Goal: Information Seeking & Learning: Learn about a topic

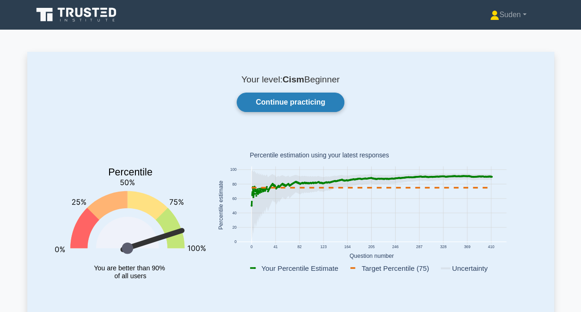
click at [292, 105] on link "Continue practicing" at bounding box center [290, 101] width 107 height 19
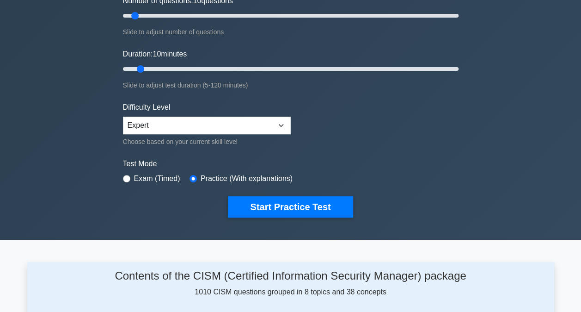
scroll to position [46, 0]
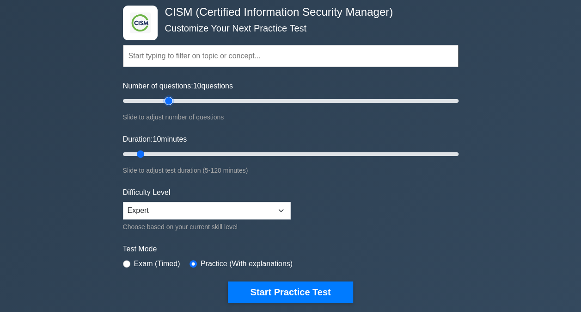
click at [170, 102] on input "Number of questions: 10 questions" at bounding box center [291, 100] width 336 height 11
type input "45"
click at [192, 98] on input "Number of questions: 45 questions" at bounding box center [291, 100] width 336 height 11
type input "20"
click at [165, 150] on input "Duration: 10 minutes" at bounding box center [291, 153] width 336 height 11
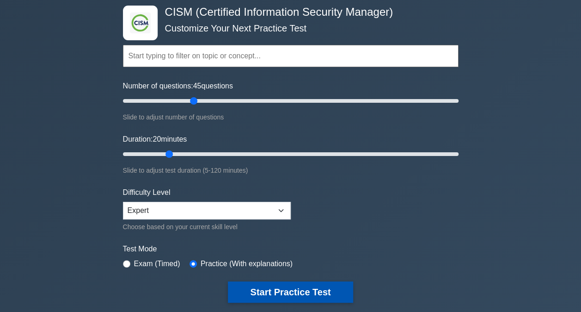
click at [268, 290] on button "Start Practice Test" at bounding box center [290, 291] width 125 height 21
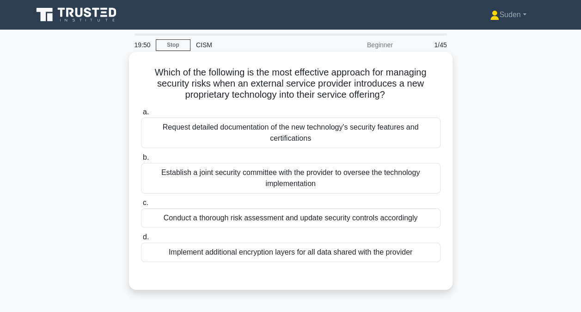
click at [326, 215] on div "Conduct a thorough risk assessment and update security controls accordingly" at bounding box center [291, 217] width 300 height 19
click at [141, 206] on input "c. Conduct a thorough risk assessment and update security controls accordingly" at bounding box center [141, 203] width 0 height 6
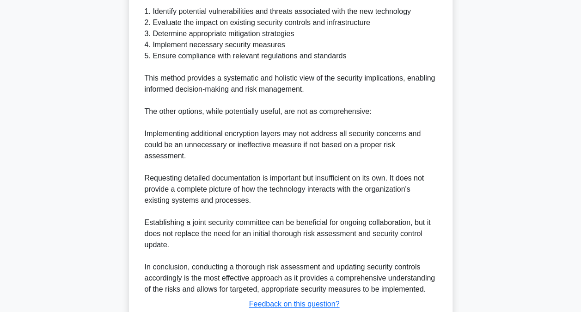
scroll to position [370, 0]
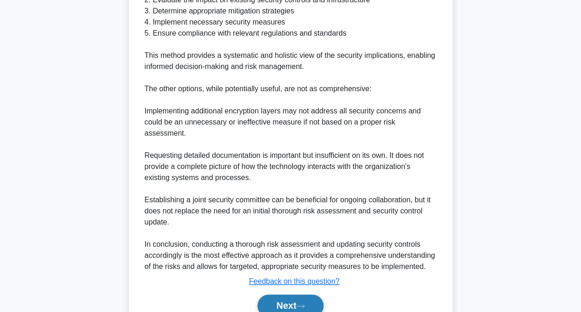
click at [285, 294] on button "Next" at bounding box center [291, 305] width 66 height 22
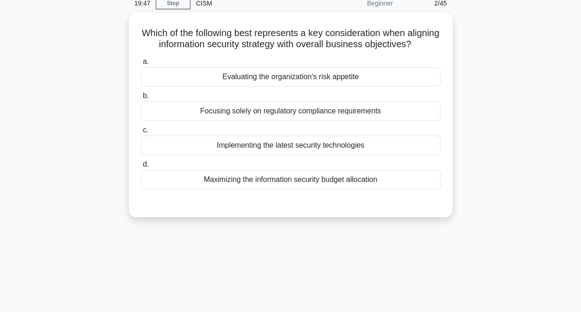
scroll to position [0, 0]
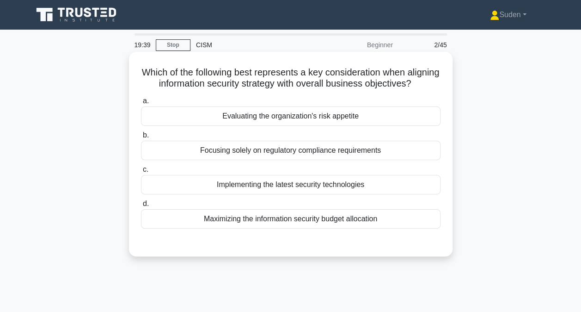
click at [357, 126] on div "Evaluating the organization's risk appetite" at bounding box center [291, 115] width 300 height 19
click at [141, 104] on input "a. Evaluating the organization's risk appetite" at bounding box center [141, 101] width 0 height 6
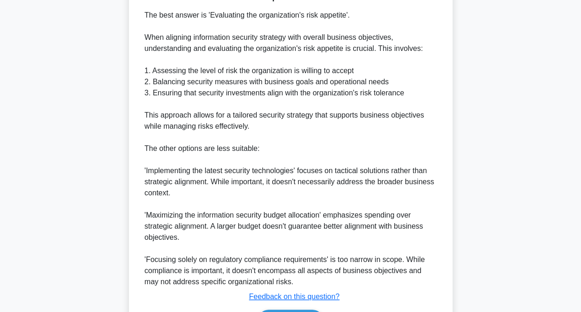
scroll to position [324, 0]
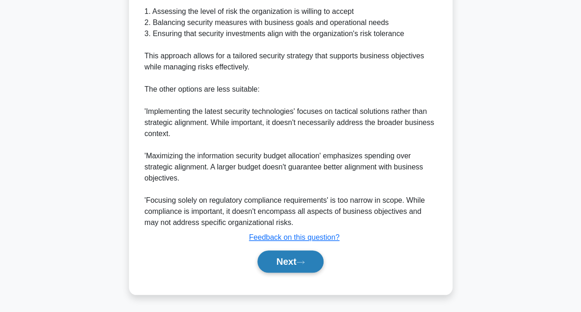
click at [304, 259] on button "Next" at bounding box center [291, 261] width 66 height 22
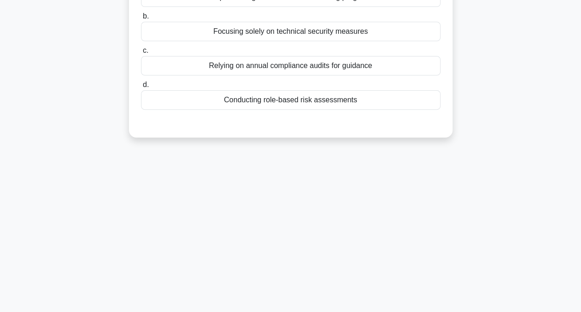
scroll to position [0, 0]
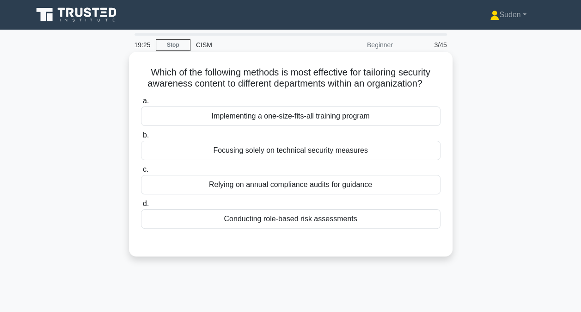
click at [301, 214] on div "Conducting role-based risk assessments" at bounding box center [291, 218] width 300 height 19
click at [141, 207] on input "d. Conducting role-based risk assessments" at bounding box center [141, 204] width 0 height 6
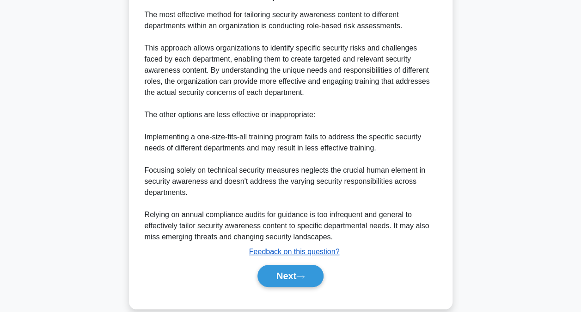
scroll to position [268, 0]
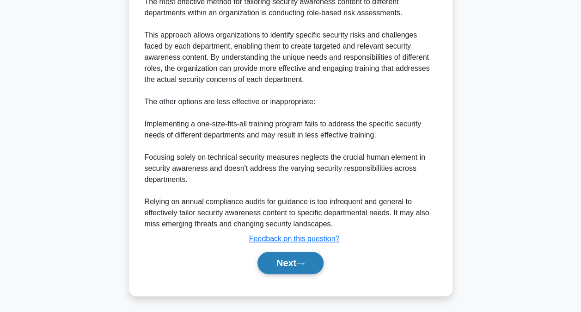
click at [292, 264] on button "Next" at bounding box center [291, 263] width 66 height 22
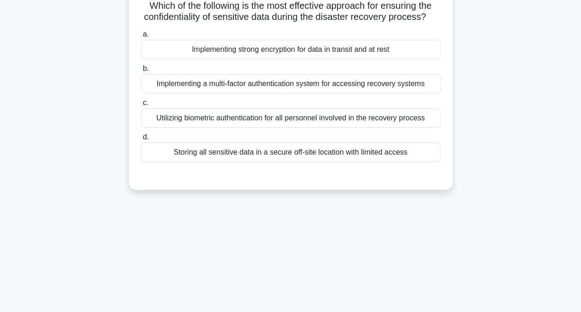
scroll to position [3, 0]
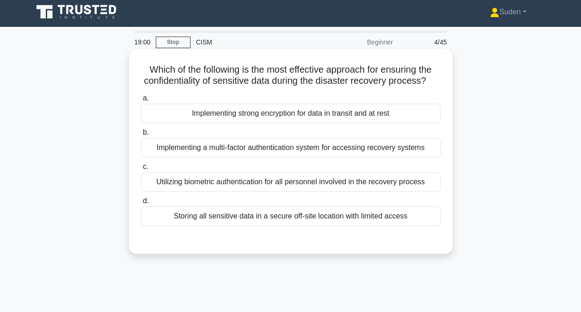
click at [252, 123] on div "Implementing strong encryption for data in transit and at rest" at bounding box center [291, 113] width 300 height 19
click at [141, 101] on input "a. Implementing strong encryption for data in transit and at rest" at bounding box center [141, 98] width 0 height 6
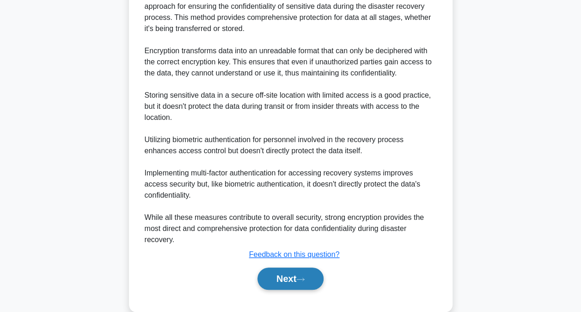
scroll to position [301, 0]
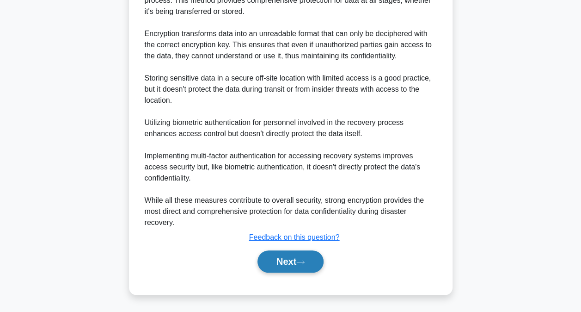
click at [304, 269] on button "Next" at bounding box center [291, 261] width 66 height 22
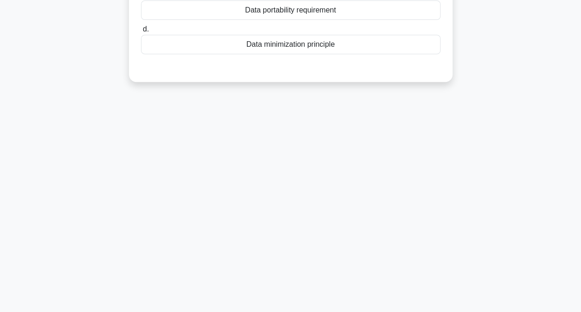
scroll to position [3, 0]
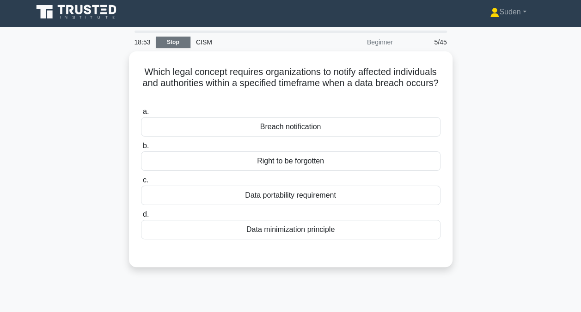
click at [174, 43] on link "Stop" at bounding box center [173, 43] width 35 height 12
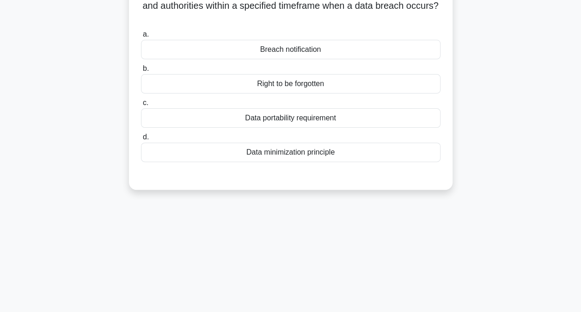
scroll to position [141, 0]
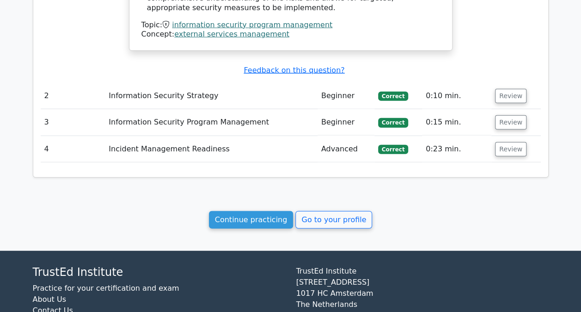
scroll to position [1078, 0]
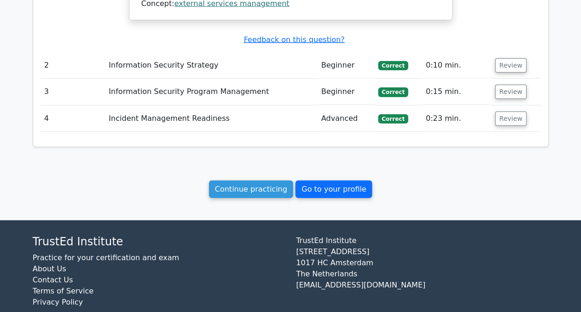
click at [348, 180] on link "Go to your profile" at bounding box center [333, 189] width 77 height 18
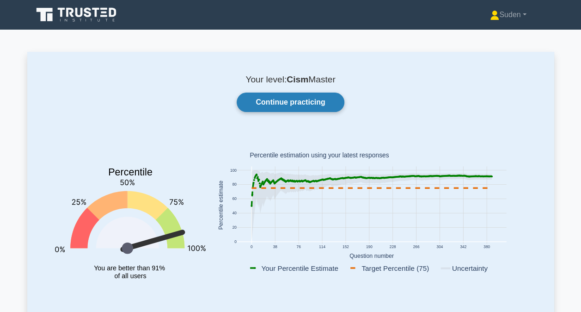
click at [307, 107] on link "Continue practicing" at bounding box center [290, 101] width 107 height 19
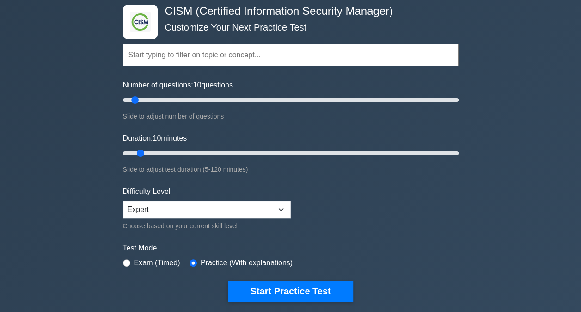
scroll to position [92, 0]
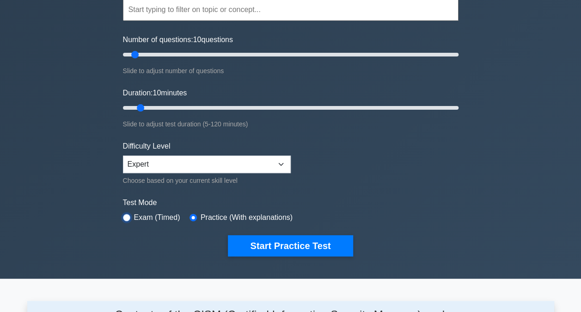
click at [129, 217] on input "radio" at bounding box center [126, 217] width 7 height 7
radio input "true"
click at [207, 54] on input "Number of questions: 10 questions" at bounding box center [291, 54] width 336 height 11
drag, startPoint x: 204, startPoint y: 53, endPoint x: 197, endPoint y: 52, distance: 7.5
click at [202, 53] on input "Number of questions: 50 questions" at bounding box center [291, 54] width 336 height 11
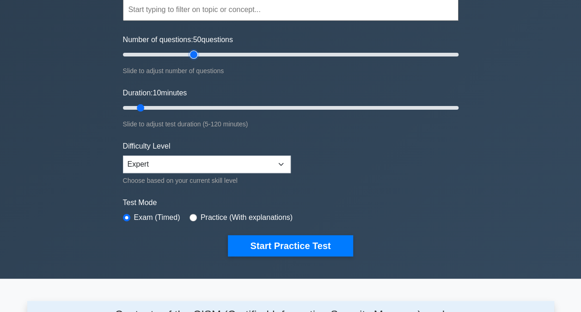
click at [197, 52] on input "Number of questions: 50 questions" at bounding box center [291, 54] width 336 height 11
type input "40"
click at [183, 52] on input "Number of questions: 40 questions" at bounding box center [291, 54] width 336 height 11
type input "20"
click at [170, 102] on input "Duration: 10 minutes" at bounding box center [291, 107] width 336 height 11
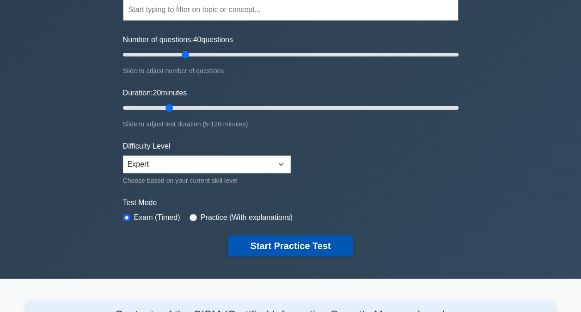
click at [276, 240] on button "Start Practice Test" at bounding box center [290, 245] width 125 height 21
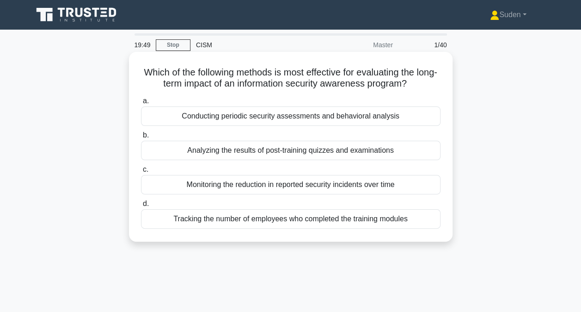
click at [338, 119] on div "Conducting periodic security assessments and behavioral analysis" at bounding box center [291, 115] width 300 height 19
click at [141, 104] on input "a. Conducting periodic security assessments and behavioral analysis" at bounding box center [141, 101] width 0 height 6
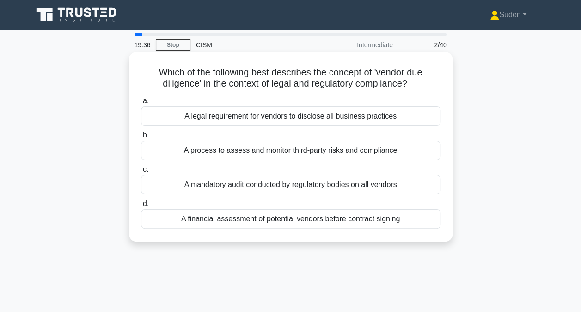
click at [277, 153] on div "A process to assess and monitor third-party risks and compliance" at bounding box center [291, 150] width 300 height 19
click at [141, 138] on input "b. A process to assess and monitor third-party risks and compliance" at bounding box center [141, 135] width 0 height 6
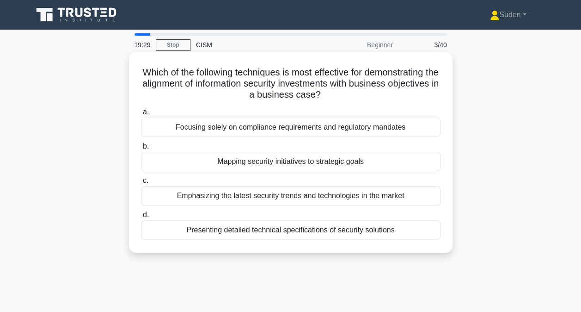
click at [250, 161] on div "Mapping security initiatives to strategic goals" at bounding box center [291, 161] width 300 height 19
click at [141, 149] on input "b. Mapping security initiatives to strategic goals" at bounding box center [141, 146] width 0 height 6
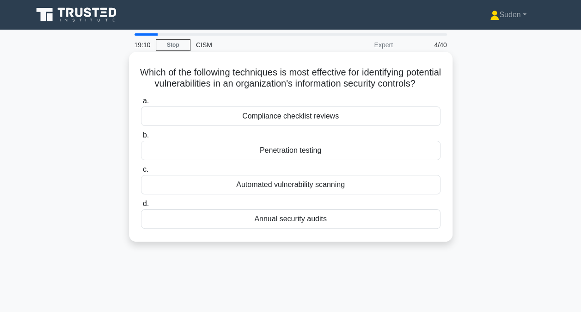
click at [276, 160] on div "Penetration testing" at bounding box center [291, 150] width 300 height 19
click at [141, 138] on input "b. Penetration testing" at bounding box center [141, 135] width 0 height 6
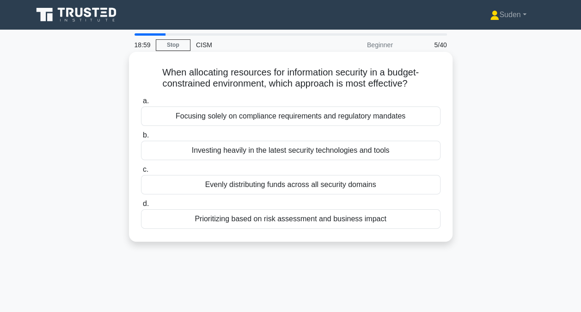
click at [259, 222] on div "Prioritizing based on risk assessment and business impact" at bounding box center [291, 218] width 300 height 19
click at [141, 207] on input "d. Prioritizing based on risk assessment and business impact" at bounding box center [141, 204] width 0 height 6
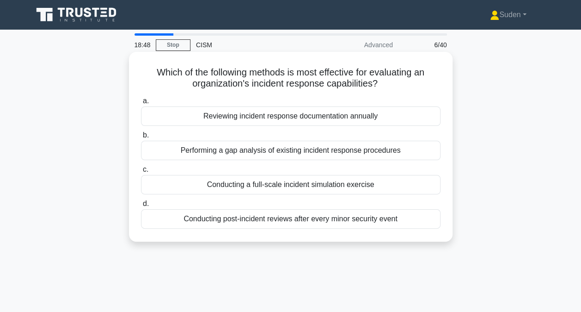
click at [277, 186] on div "Conducting a full-scale incident simulation exercise" at bounding box center [291, 184] width 300 height 19
click at [141, 172] on input "c. Conducting a full-scale incident simulation exercise" at bounding box center [141, 169] width 0 height 6
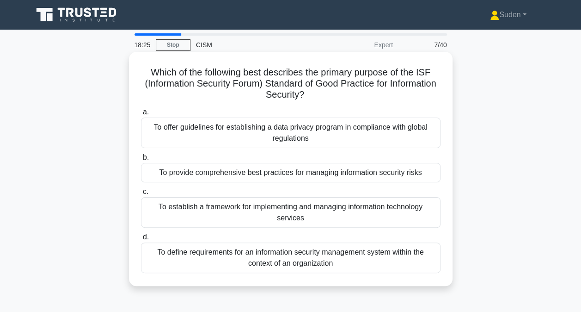
click at [261, 181] on div "To provide comprehensive best practices for managing information security risks" at bounding box center [291, 172] width 300 height 19
click at [141, 160] on input "b. To provide comprehensive best practices for managing information security ri…" at bounding box center [141, 157] width 0 height 6
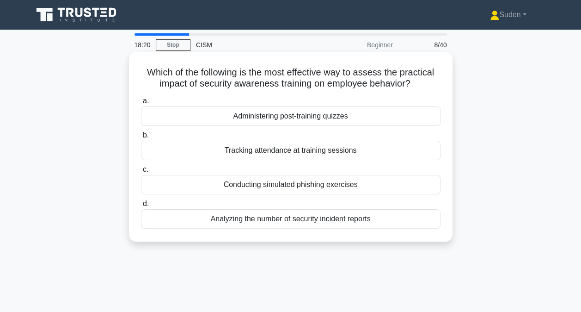
click at [293, 189] on div "Conducting simulated phishing exercises" at bounding box center [291, 184] width 300 height 19
click at [141, 172] on input "c. Conducting simulated phishing exercises" at bounding box center [141, 169] width 0 height 6
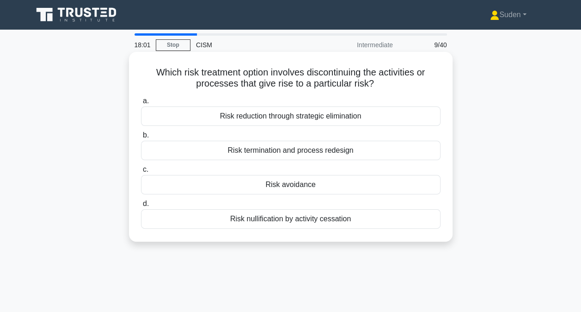
click at [324, 154] on div "Risk termination and process redesign" at bounding box center [291, 150] width 300 height 19
click at [141, 138] on input "b. Risk termination and process redesign" at bounding box center [141, 135] width 0 height 6
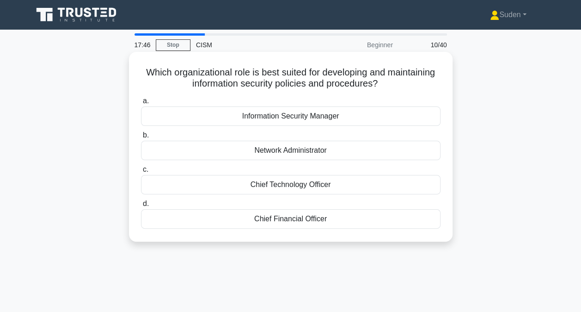
click at [295, 117] on div "Information Security Manager" at bounding box center [291, 115] width 300 height 19
click at [141, 104] on input "a. Information Security Manager" at bounding box center [141, 101] width 0 height 6
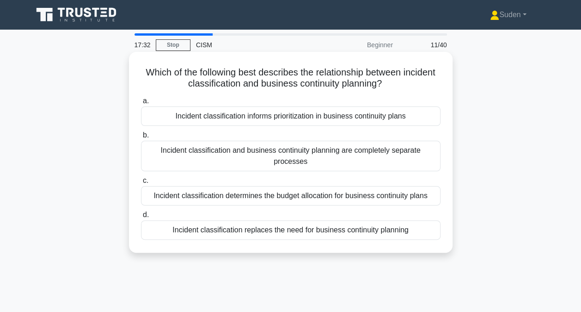
click at [308, 116] on div "Incident classification informs prioritization in business continuity plans" at bounding box center [291, 115] width 300 height 19
click at [141, 104] on input "a. Incident classification informs prioritization in business continuity plans" at bounding box center [141, 101] width 0 height 6
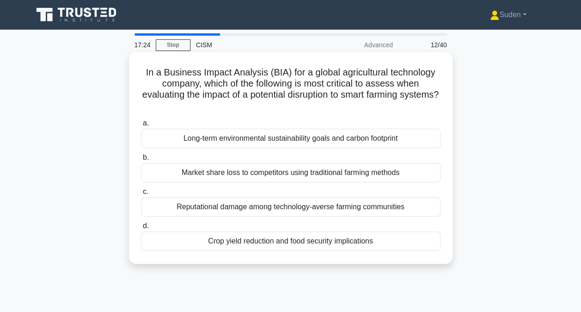
click at [261, 244] on div "Crop yield reduction and food security implications" at bounding box center [291, 240] width 300 height 19
click at [141, 229] on input "d. Crop yield reduction and food security implications" at bounding box center [141, 226] width 0 height 6
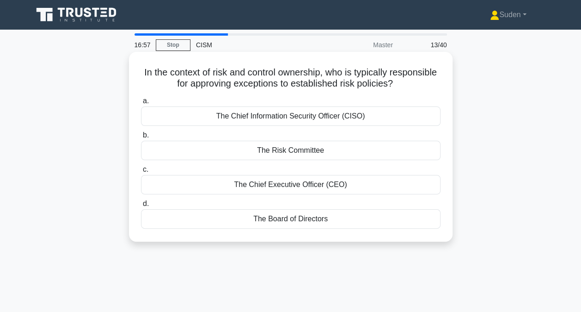
click at [340, 154] on div "The Risk Committee" at bounding box center [291, 150] width 300 height 19
click at [141, 138] on input "b. The Risk Committee" at bounding box center [141, 135] width 0 height 6
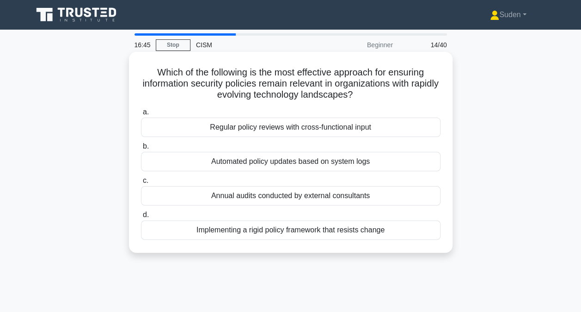
click at [365, 132] on div "Regular policy reviews with cross-functional input" at bounding box center [291, 126] width 300 height 19
click at [141, 115] on input "a. Regular policy reviews with cross-functional input" at bounding box center [141, 112] width 0 height 6
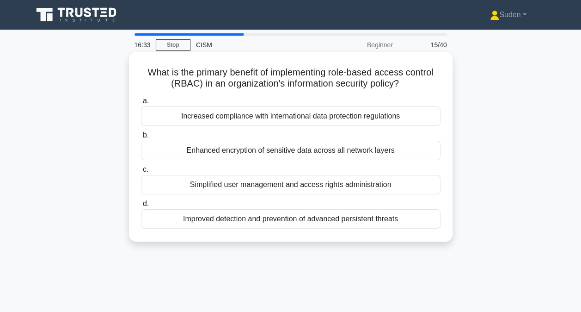
click at [317, 189] on div "Simplified user management and access rights administration" at bounding box center [291, 184] width 300 height 19
click at [141, 172] on input "c. Simplified user management and access rights administration" at bounding box center [141, 169] width 0 height 6
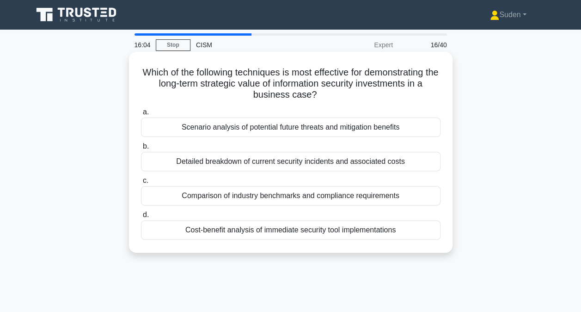
click at [241, 129] on div "Scenario analysis of potential future threats and mitigation benefits" at bounding box center [291, 126] width 300 height 19
click at [141, 115] on input "a. Scenario analysis of potential future threats and mitigation benefits" at bounding box center [141, 112] width 0 height 6
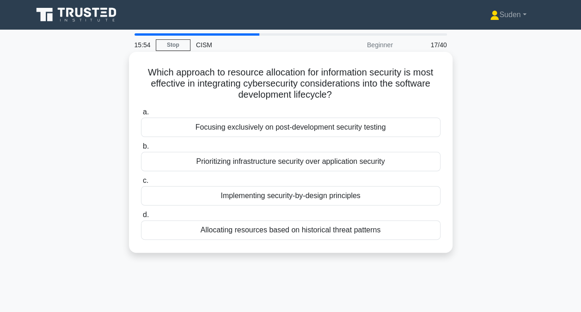
click at [237, 202] on div "Implementing security-by-design principles" at bounding box center [291, 195] width 300 height 19
click at [141, 184] on input "c. Implementing security-by-design principles" at bounding box center [141, 181] width 0 height 6
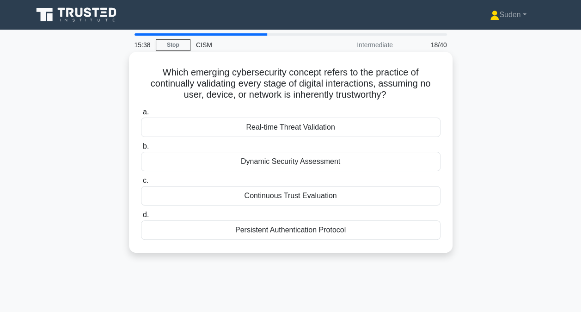
click at [330, 198] on div "Continuous Trust Evaluation" at bounding box center [291, 195] width 300 height 19
click at [141, 184] on input "c. Continuous Trust Evaluation" at bounding box center [141, 181] width 0 height 6
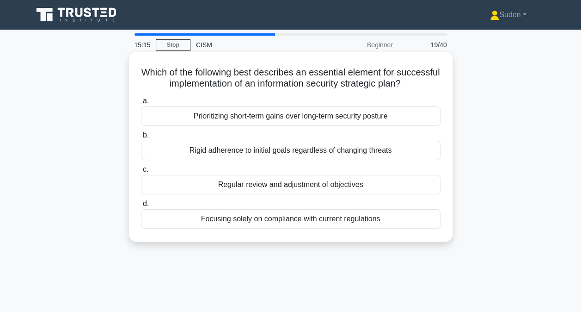
click at [332, 184] on div "Regular review and adjustment of objectives" at bounding box center [291, 184] width 300 height 19
click at [141, 172] on input "c. Regular review and adjustment of objectives" at bounding box center [141, 169] width 0 height 6
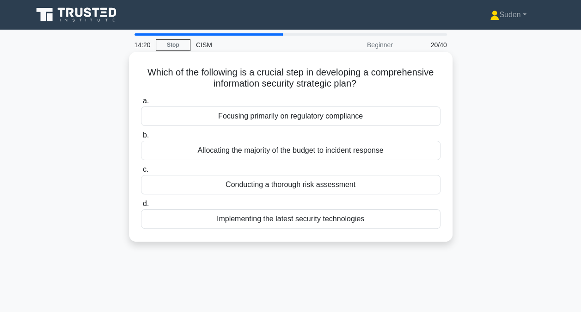
click at [286, 183] on div "Conducting a thorough risk assessment" at bounding box center [291, 184] width 300 height 19
click at [141, 172] on input "c. Conducting a thorough risk assessment" at bounding box center [141, 169] width 0 height 6
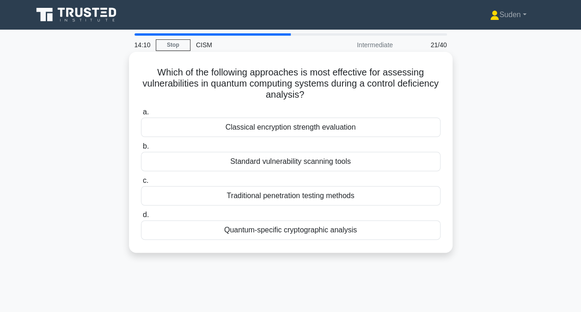
click at [267, 228] on div "Quantum-specific cryptographic analysis" at bounding box center [291, 229] width 300 height 19
click at [141, 218] on input "d. Quantum-specific cryptographic analysis" at bounding box center [141, 215] width 0 height 6
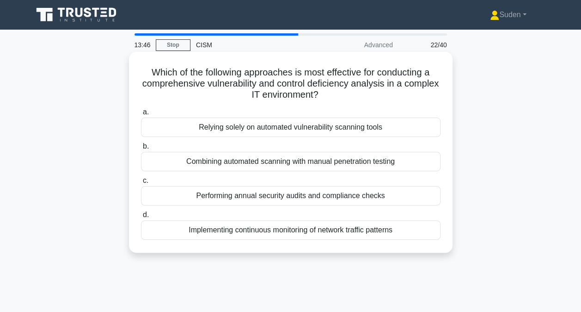
click at [308, 160] on div "Combining automated scanning with manual penetration testing" at bounding box center [291, 161] width 300 height 19
click at [141, 149] on input "b. Combining automated scanning with manual penetration testing" at bounding box center [141, 146] width 0 height 6
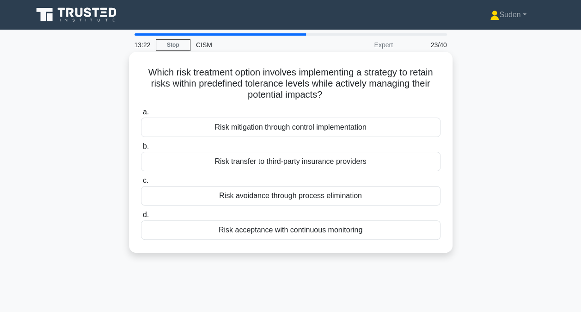
click at [235, 128] on div "Risk mitigation through control implementation" at bounding box center [291, 126] width 300 height 19
click at [141, 115] on input "a. Risk mitigation through control implementation" at bounding box center [141, 112] width 0 height 6
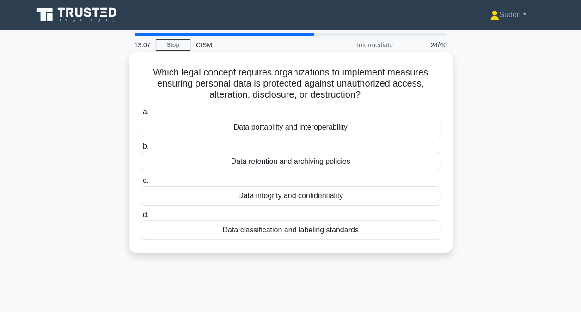
click at [280, 197] on div "Data integrity and confidentiality" at bounding box center [291, 195] width 300 height 19
click at [141, 184] on input "c. Data integrity and confidentiality" at bounding box center [141, 181] width 0 height 6
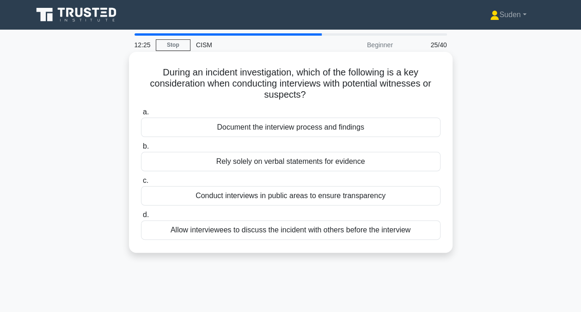
click at [352, 125] on div "Document the interview process and findings" at bounding box center [291, 126] width 300 height 19
click at [141, 115] on input "a. Document the interview process and findings" at bounding box center [141, 112] width 0 height 6
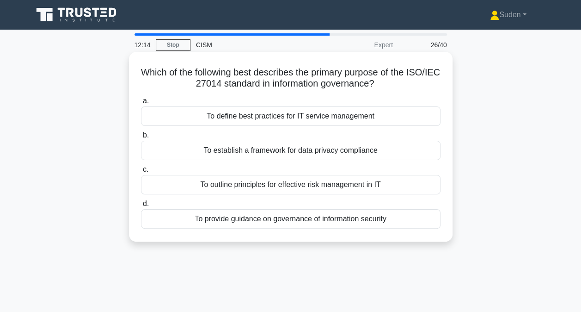
click at [372, 217] on div "To provide guidance on governance of information security" at bounding box center [291, 218] width 300 height 19
click at [141, 207] on input "d. To provide guidance on governance of information security" at bounding box center [141, 204] width 0 height 6
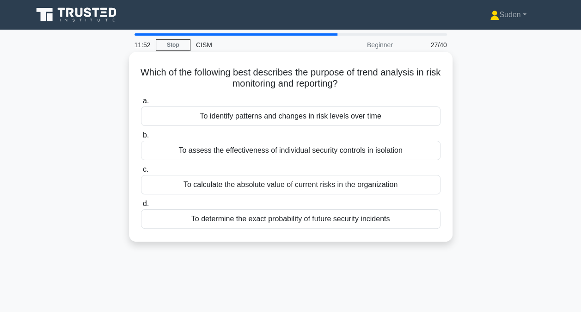
click at [322, 116] on div "To identify patterns and changes in risk levels over time" at bounding box center [291, 115] width 300 height 19
click at [141, 104] on input "a. To identify patterns and changes in risk levels over time" at bounding box center [141, 101] width 0 height 6
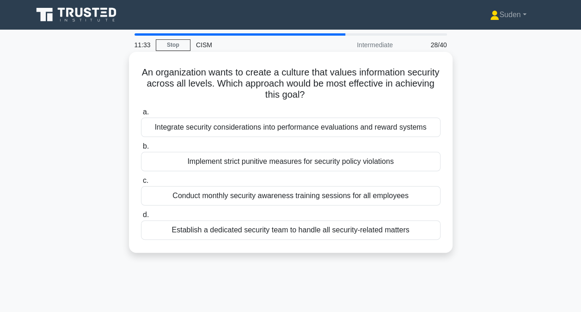
click at [295, 132] on div "Integrate security considerations into performance evaluations and reward syste…" at bounding box center [291, 126] width 300 height 19
click at [141, 115] on input "a. Integrate security considerations into performance evaluations and reward sy…" at bounding box center [141, 112] width 0 height 6
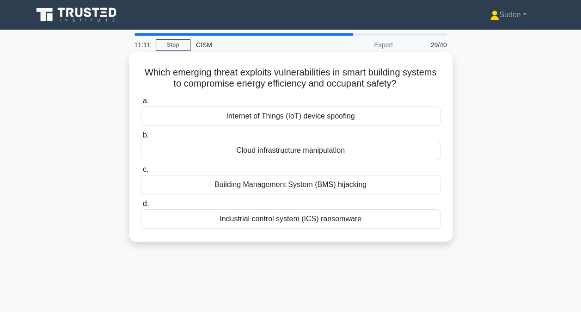
click at [367, 186] on div "Building Management System (BMS) hijacking" at bounding box center [291, 184] width 300 height 19
click at [141, 172] on input "c. Building Management System (BMS) hijacking" at bounding box center [141, 169] width 0 height 6
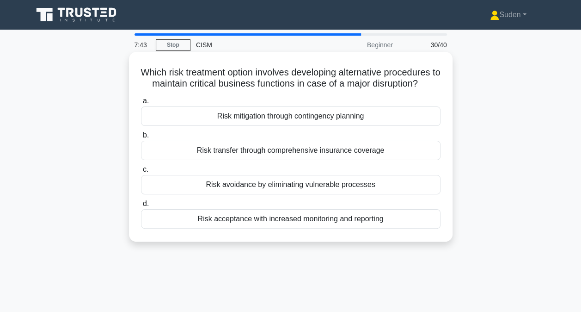
click at [284, 117] on div "Risk mitigation through contingency planning" at bounding box center [291, 115] width 300 height 19
click at [141, 104] on input "a. Risk mitigation through contingency planning" at bounding box center [141, 101] width 0 height 6
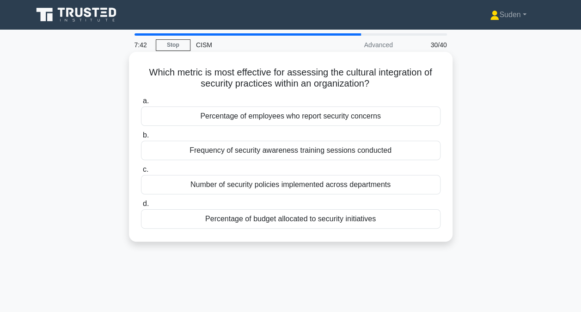
click at [332, 118] on div "Percentage of employees who report security concerns" at bounding box center [291, 115] width 300 height 19
click at [141, 104] on input "a. Percentage of employees who report security concerns" at bounding box center [141, 101] width 0 height 6
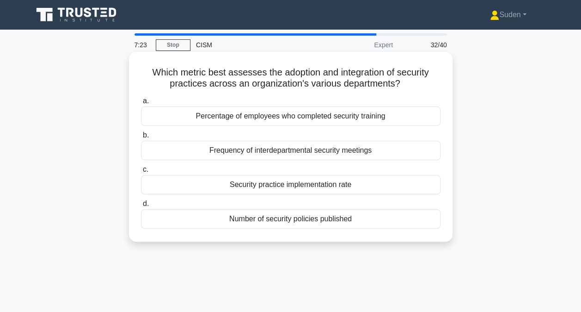
click at [299, 189] on div "Security practice implementation rate" at bounding box center [291, 184] width 300 height 19
click at [141, 172] on input "c. Security practice implementation rate" at bounding box center [141, 169] width 0 height 6
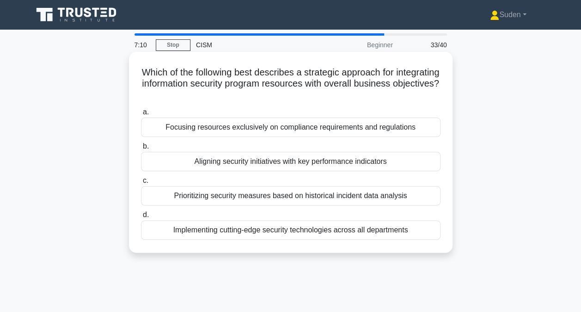
click at [252, 161] on div "Aligning security initiatives with key performance indicators" at bounding box center [291, 161] width 300 height 19
click at [141, 149] on input "b. Aligning security initiatives with key performance indicators" at bounding box center [141, 146] width 0 height 6
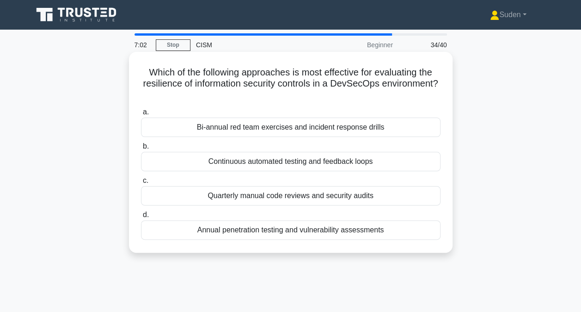
click at [374, 166] on div "Continuous automated testing and feedback loops" at bounding box center [291, 161] width 300 height 19
click at [141, 149] on input "b. Continuous automated testing and feedback loops" at bounding box center [141, 146] width 0 height 6
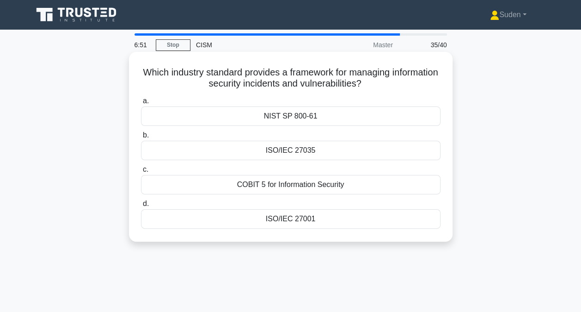
click at [327, 154] on div "ISO/IEC 27035" at bounding box center [291, 150] width 300 height 19
click at [141, 138] on input "b. ISO/IEC 27035" at bounding box center [141, 135] width 0 height 6
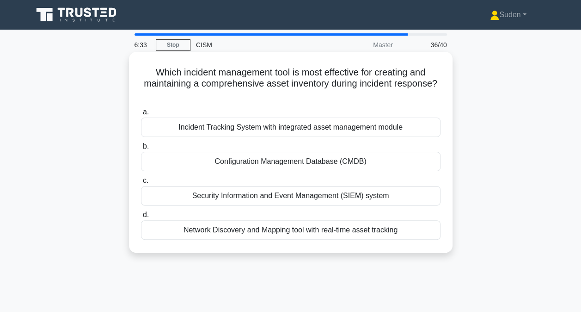
click at [322, 127] on div "Incident Tracking System with integrated asset management module" at bounding box center [291, 126] width 300 height 19
click at [141, 115] on input "a. Incident Tracking System with integrated asset management module" at bounding box center [141, 112] width 0 height 6
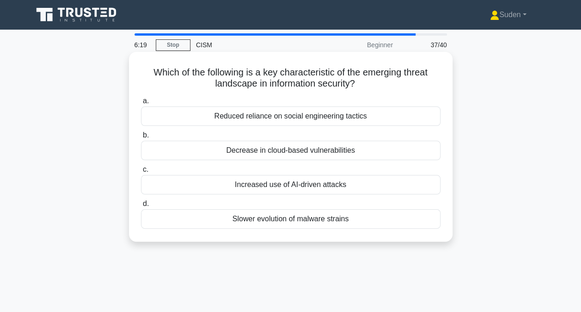
click at [295, 187] on div "Increased use of AI-driven attacks" at bounding box center [291, 184] width 300 height 19
click at [141, 172] on input "c. Increased use of AI-driven attacks" at bounding box center [141, 169] width 0 height 6
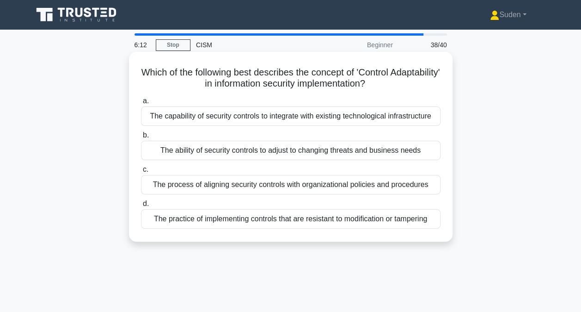
click at [351, 153] on div "The ability of security controls to adjust to changing threats and business nee…" at bounding box center [291, 150] width 300 height 19
click at [141, 138] on input "b. The ability of security controls to adjust to changing threats and business …" at bounding box center [141, 135] width 0 height 6
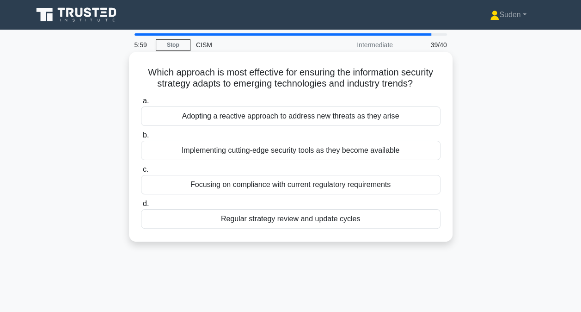
click at [374, 121] on div "Adopting a reactive approach to address new threats as they arise" at bounding box center [291, 115] width 300 height 19
click at [141, 104] on input "a. Adopting a reactive approach to address new threats as they arise" at bounding box center [141, 101] width 0 height 6
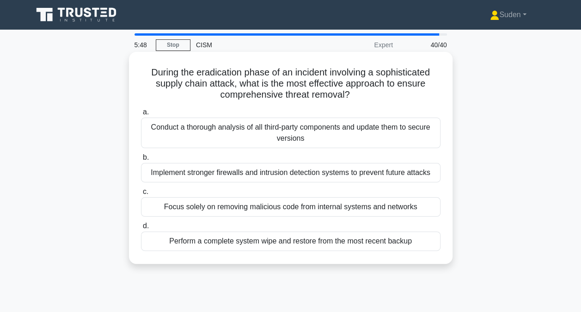
click at [302, 140] on div "Conduct a thorough analysis of all third-party components and update them to se…" at bounding box center [291, 132] width 300 height 31
click at [141, 115] on input "a. Conduct a thorough analysis of all third-party components and update them to…" at bounding box center [141, 112] width 0 height 6
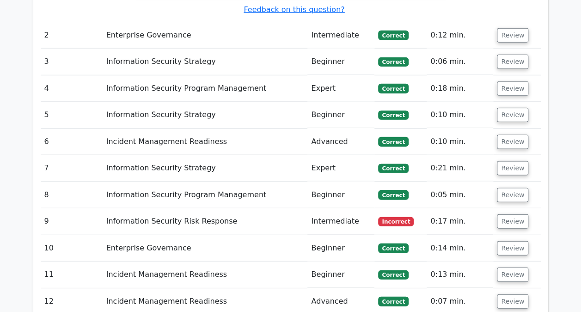
scroll to position [1156, 0]
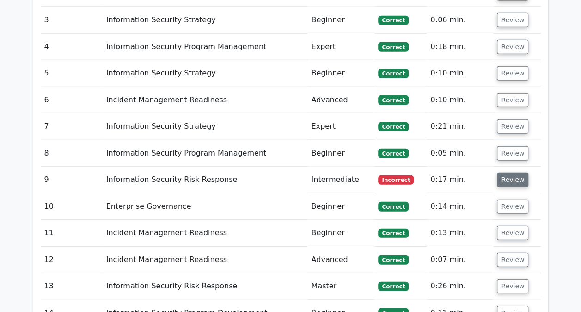
click at [514, 172] on button "Review" at bounding box center [512, 179] width 31 height 14
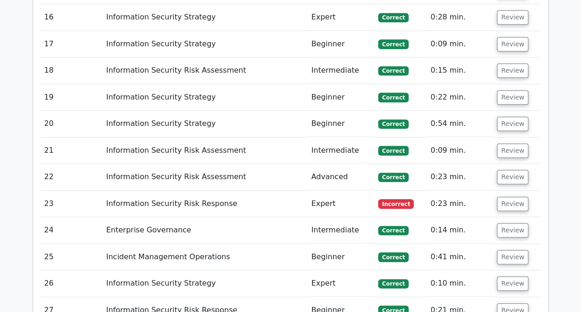
scroll to position [2035, 0]
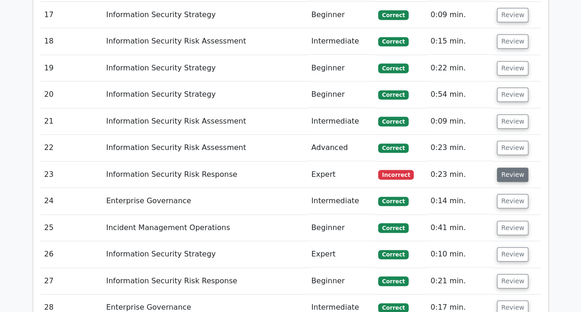
click at [511, 167] on button "Review" at bounding box center [512, 174] width 31 height 14
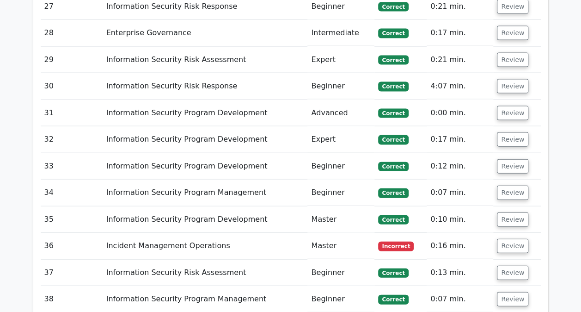
scroll to position [2728, 0]
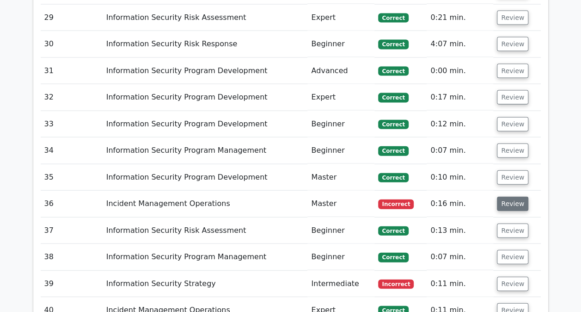
click at [510, 197] on button "Review" at bounding box center [512, 204] width 31 height 14
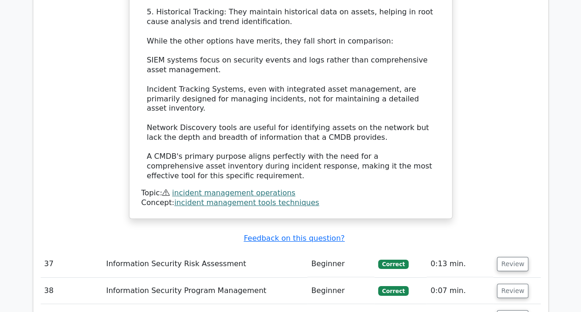
scroll to position [3376, 0]
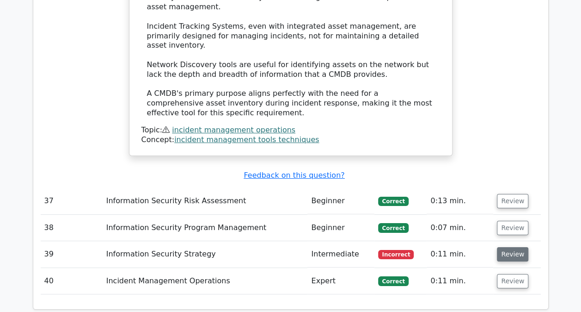
click at [508, 247] on button "Review" at bounding box center [512, 254] width 31 height 14
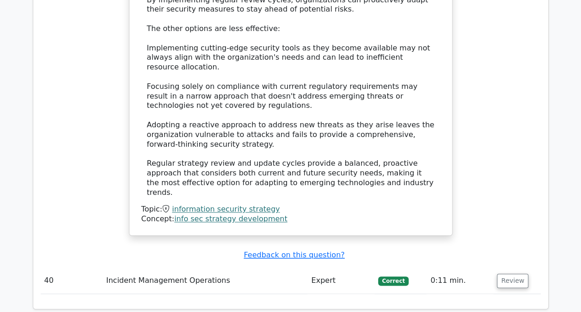
scroll to position [3987, 0]
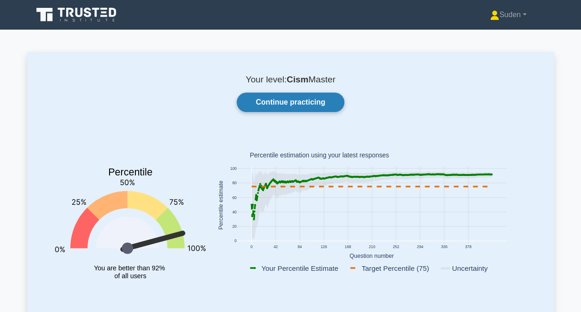
click at [294, 101] on link "Continue practicing" at bounding box center [290, 101] width 107 height 19
